Goal: Transaction & Acquisition: Purchase product/service

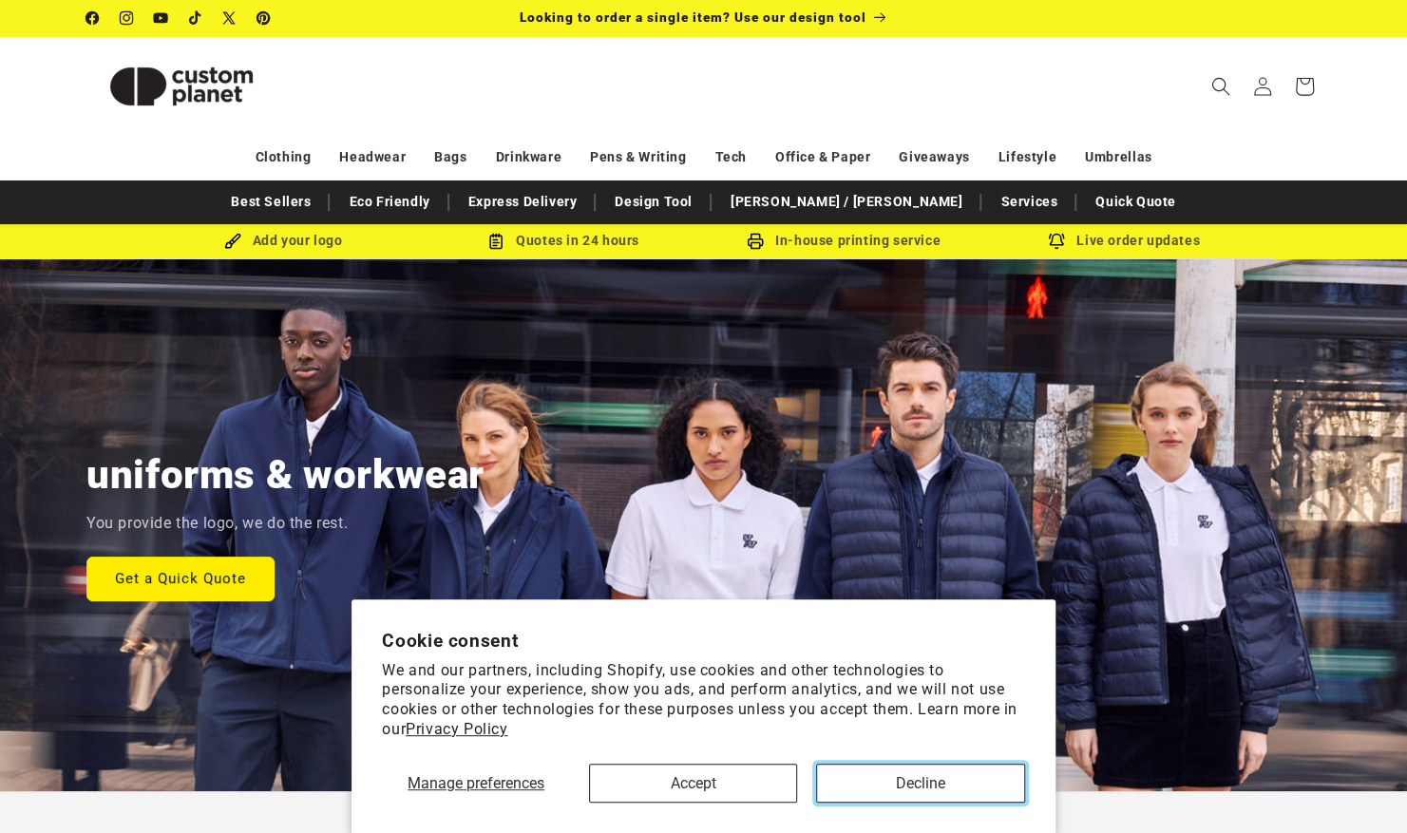
click at [861, 776] on button "Decline" at bounding box center [920, 783] width 208 height 39
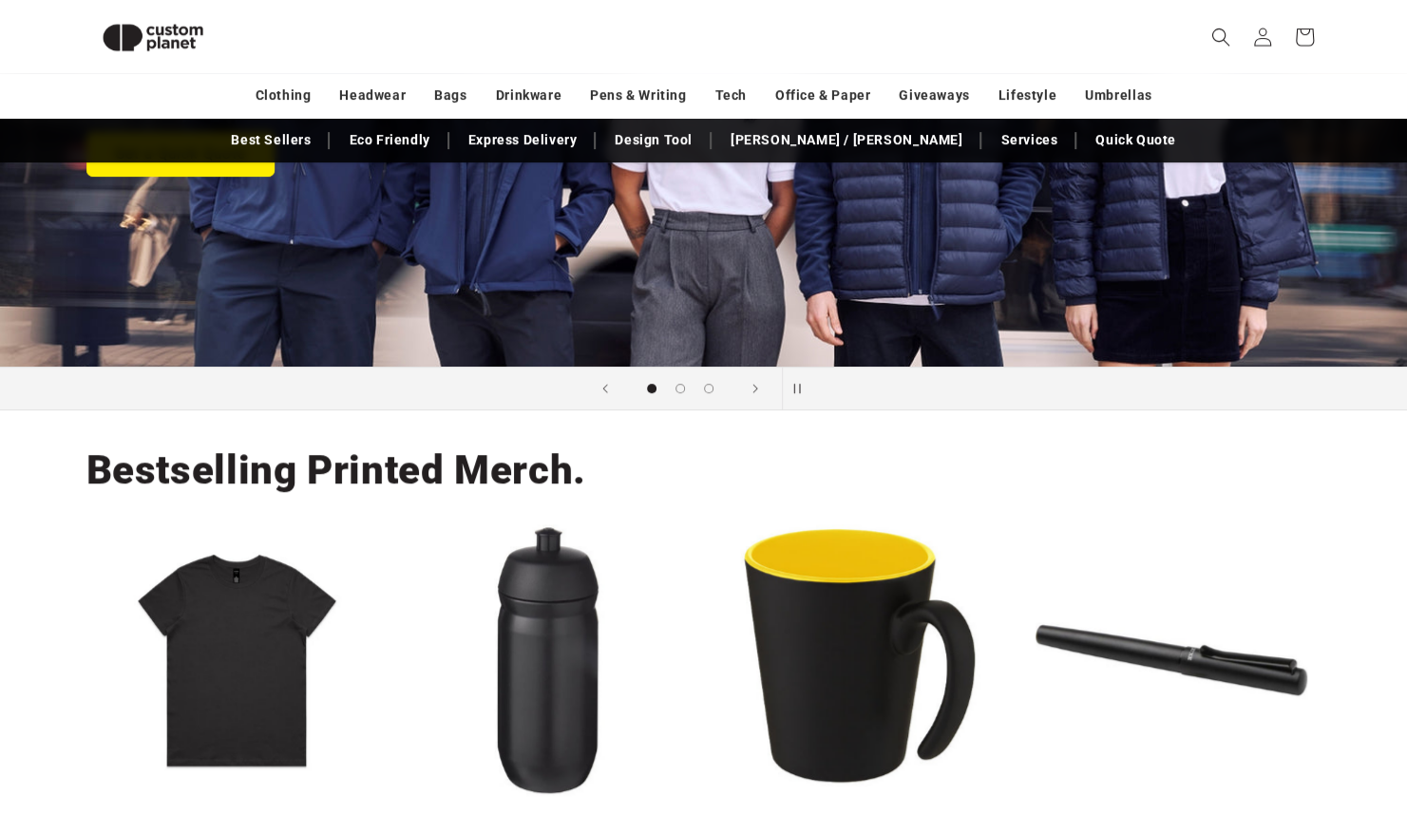
scroll to position [397, 0]
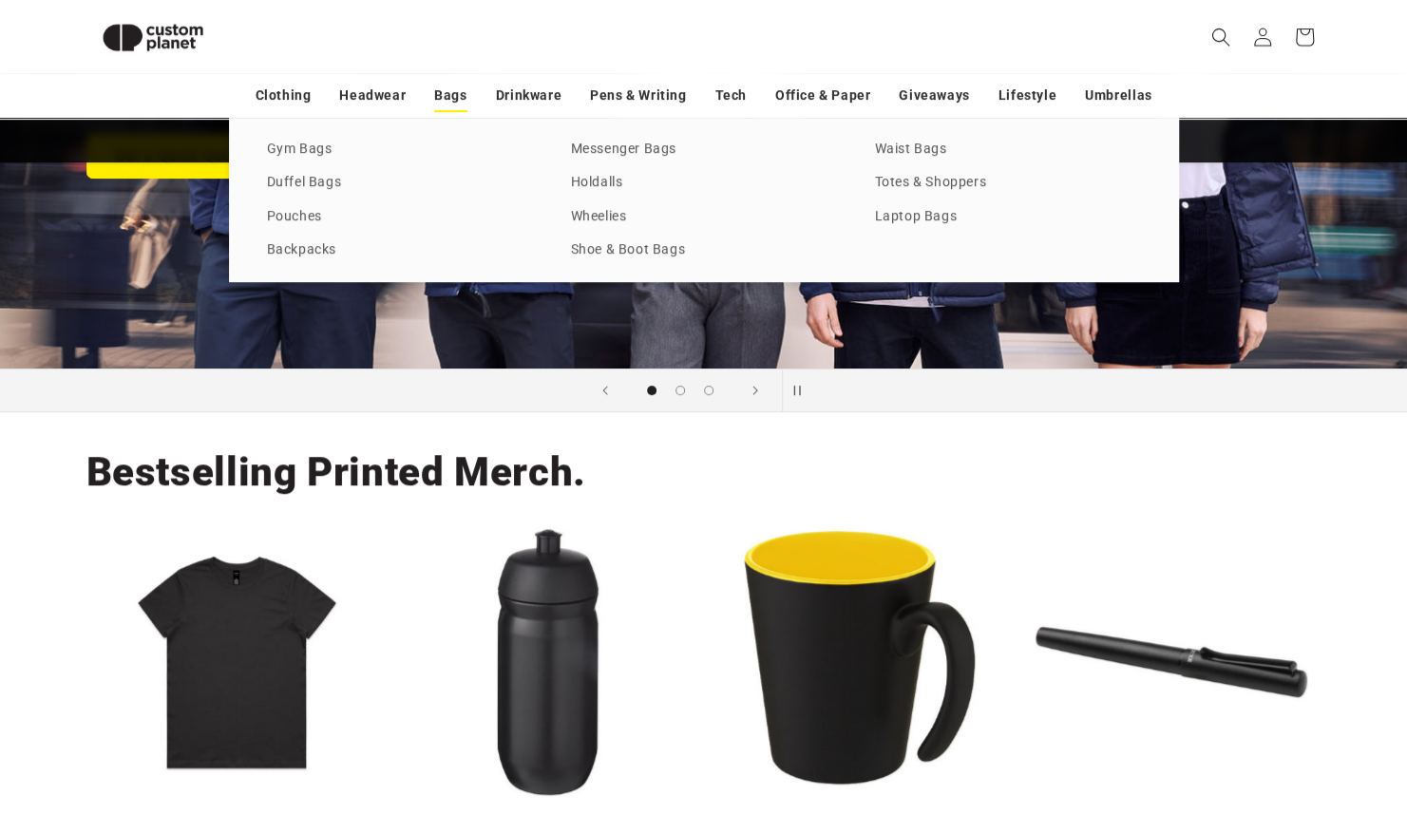
click at [455, 100] on link "Bags" at bounding box center [450, 95] width 32 height 33
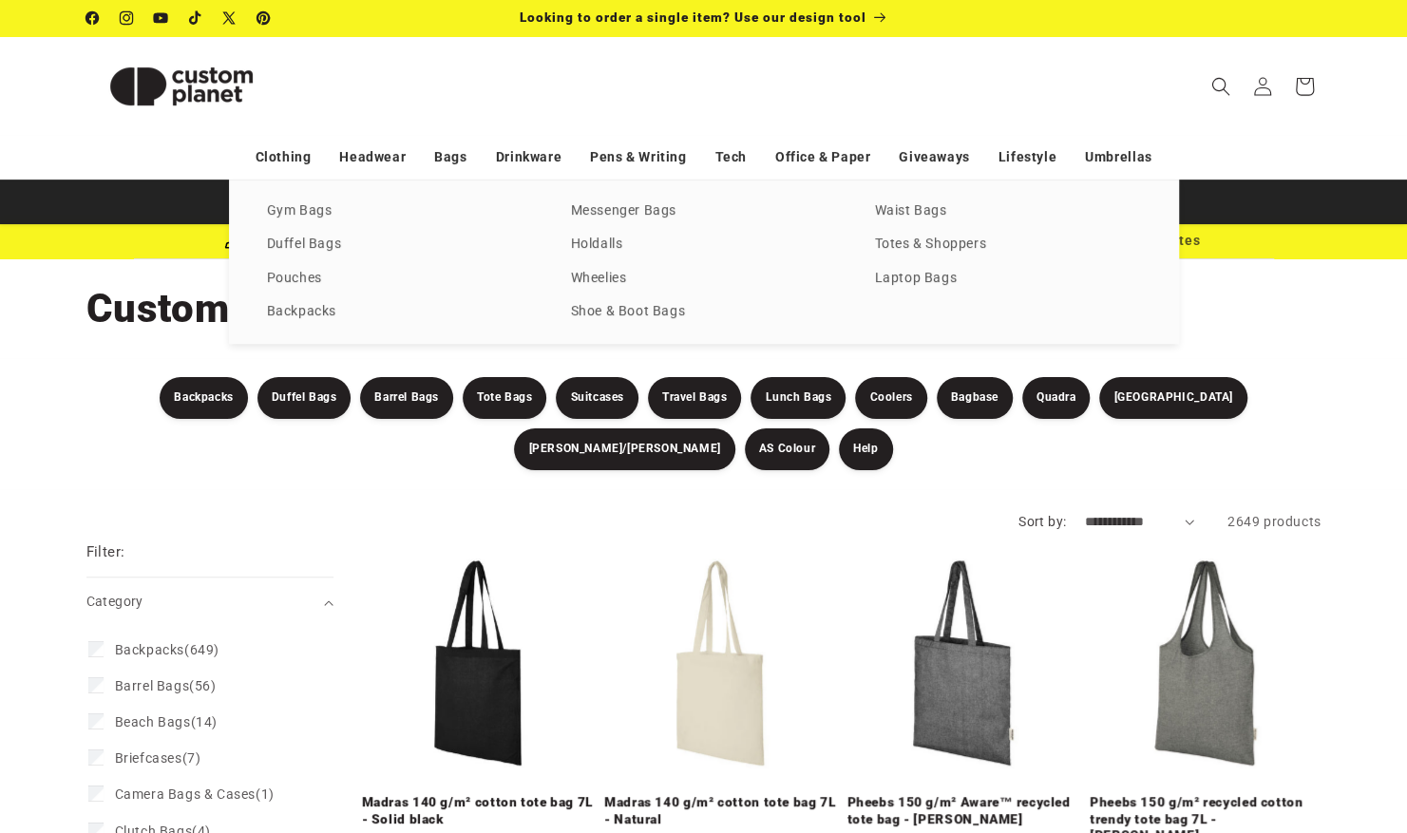
click at [320, 326] on div "Gym Bags Duffel Bags Pouches Backpacks Messenger Bags Holdalls Wheelies Shoe & …" at bounding box center [704, 262] width 950 height 164
click at [316, 320] on link "Backpacks" at bounding box center [400, 312] width 266 height 26
